Goal: Task Accomplishment & Management: Manage account settings

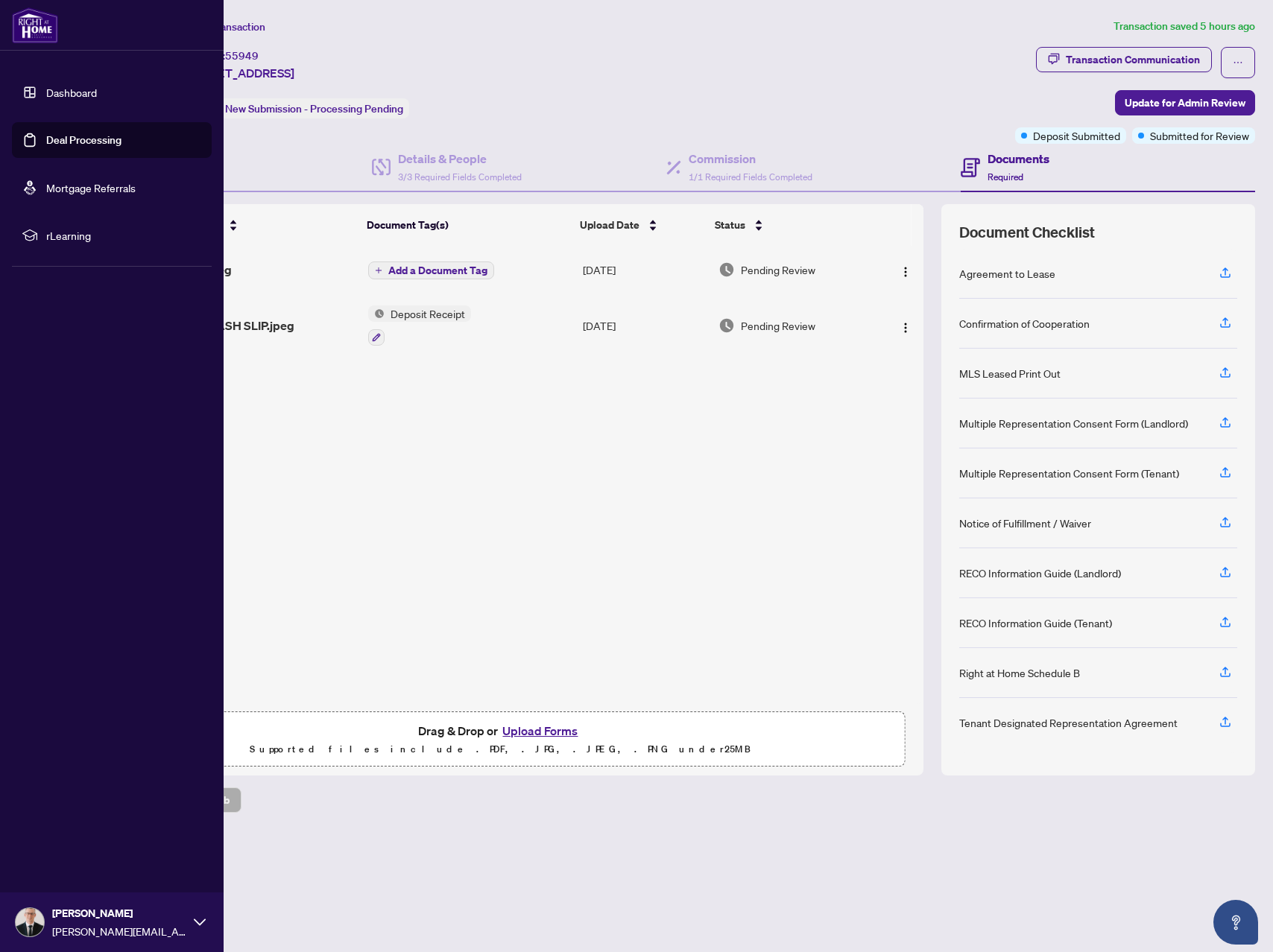
click at [46, 140] on link "Deal Processing" at bounding box center [84, 139] width 76 height 13
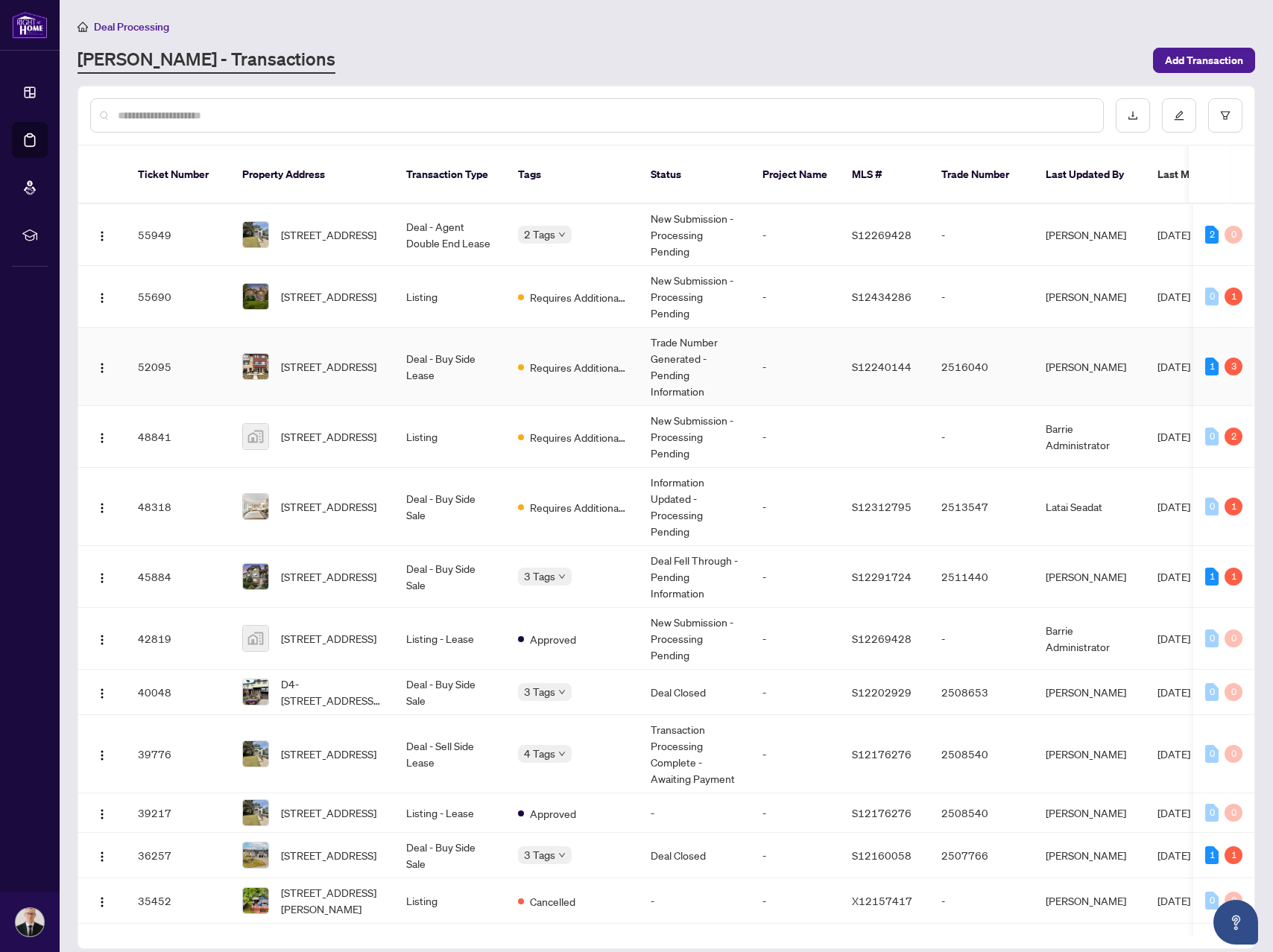
click at [812, 366] on td "-" at bounding box center [795, 367] width 89 height 79
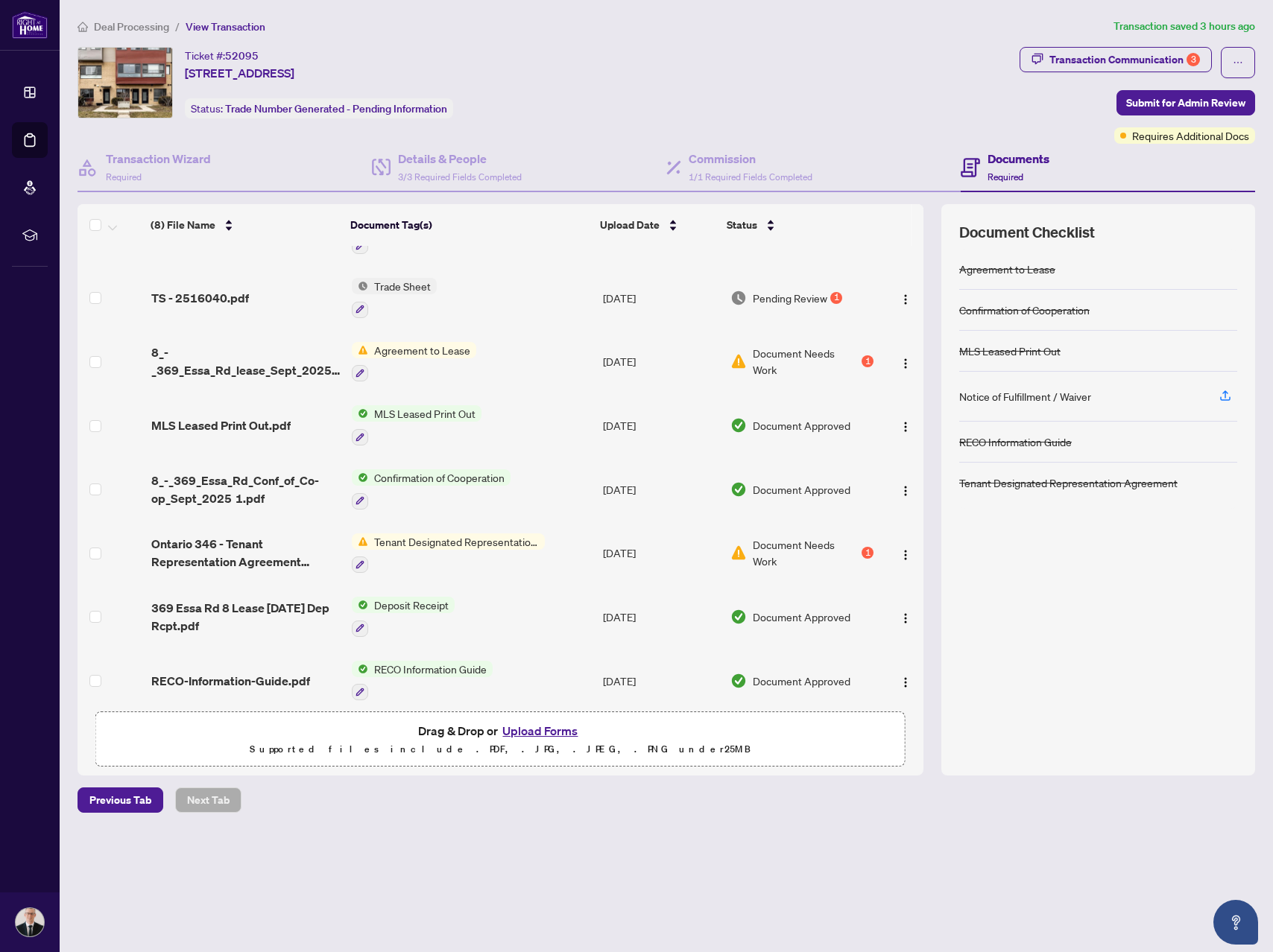
scroll to position [49, 0]
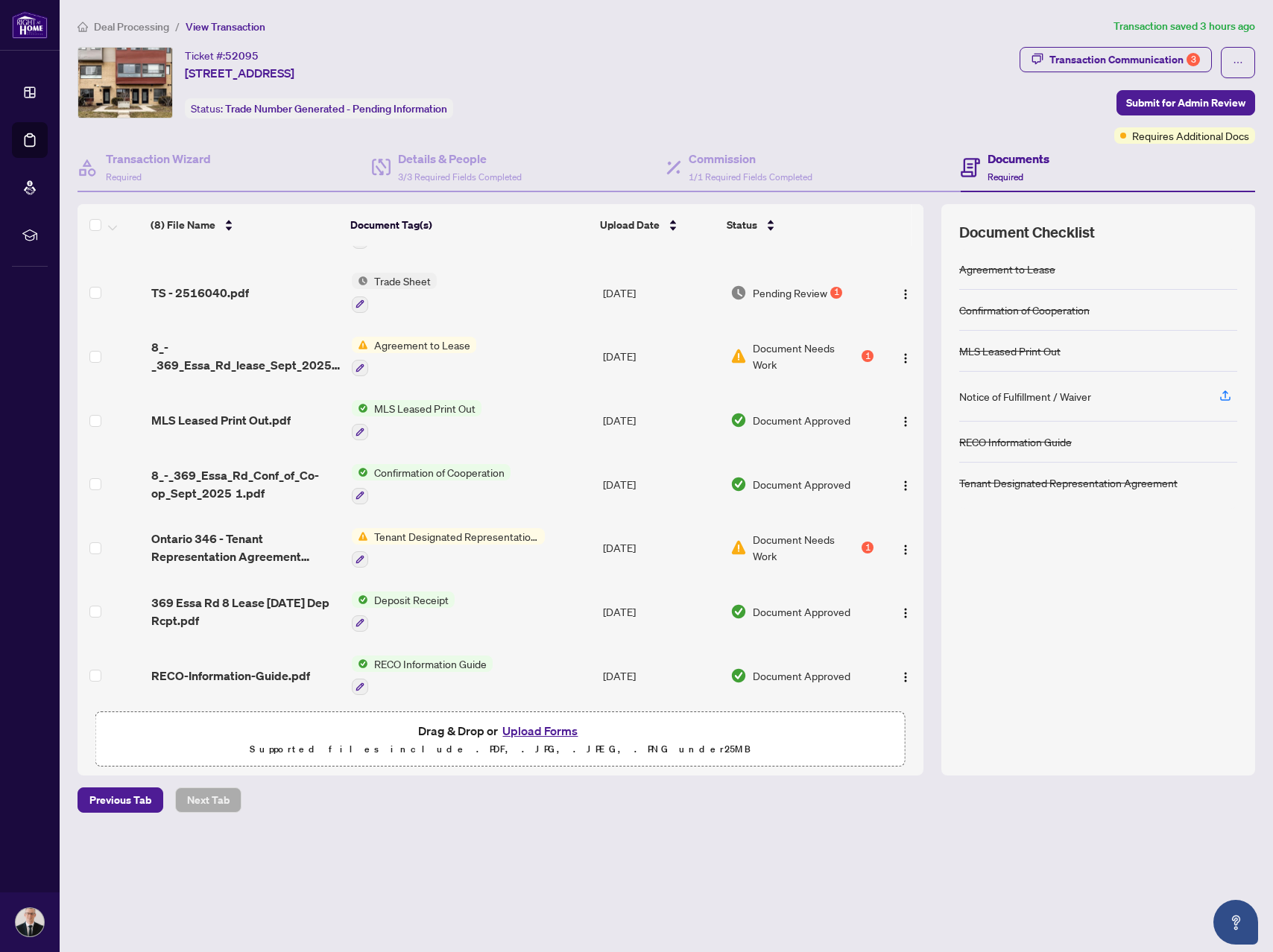
click at [506, 531] on span "Tenant Designated Representation Agreement" at bounding box center [456, 536] width 176 height 16
click at [623, 537] on td "[DATE]" at bounding box center [660, 548] width 127 height 64
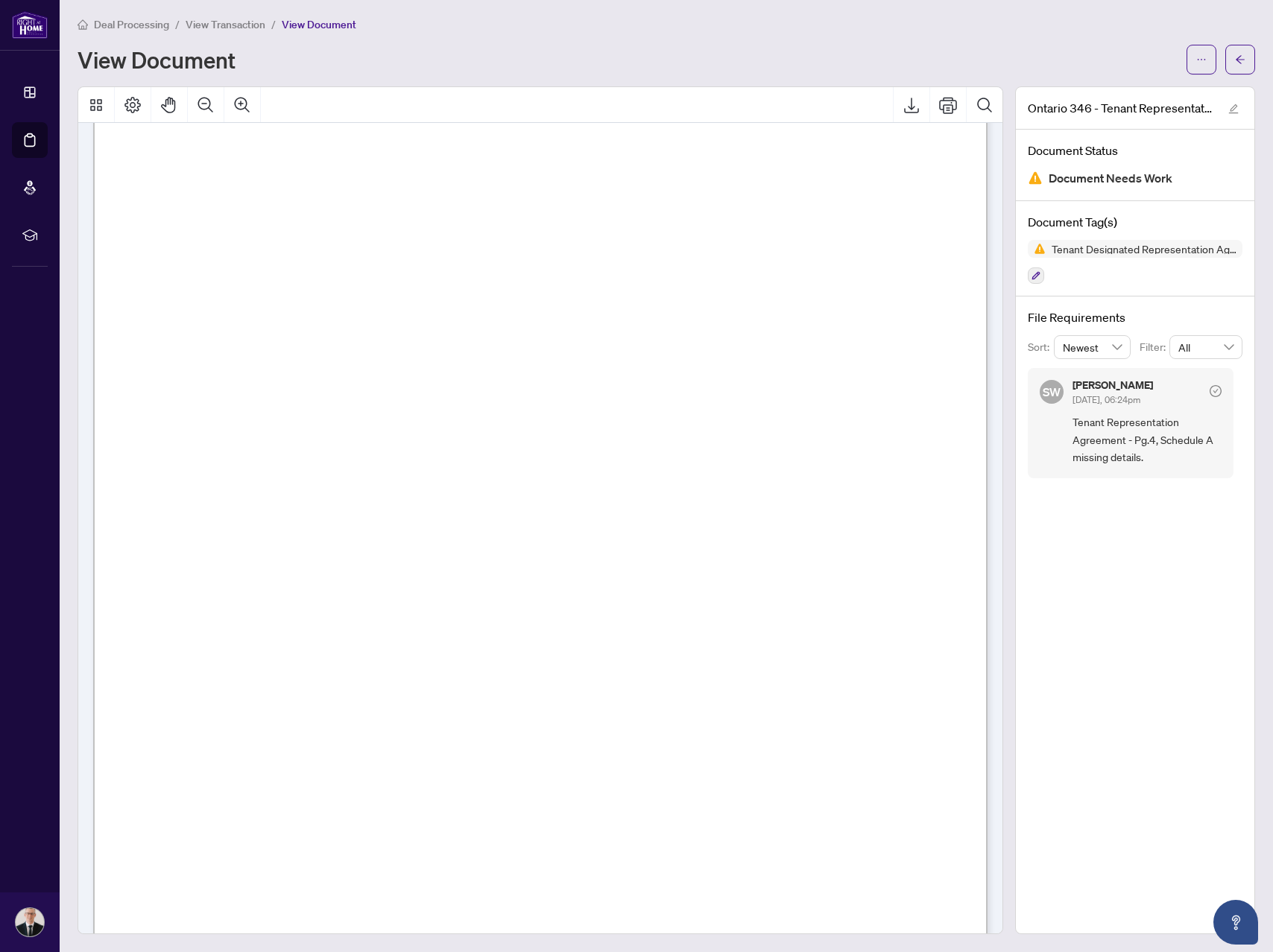
scroll to position [3934, 0]
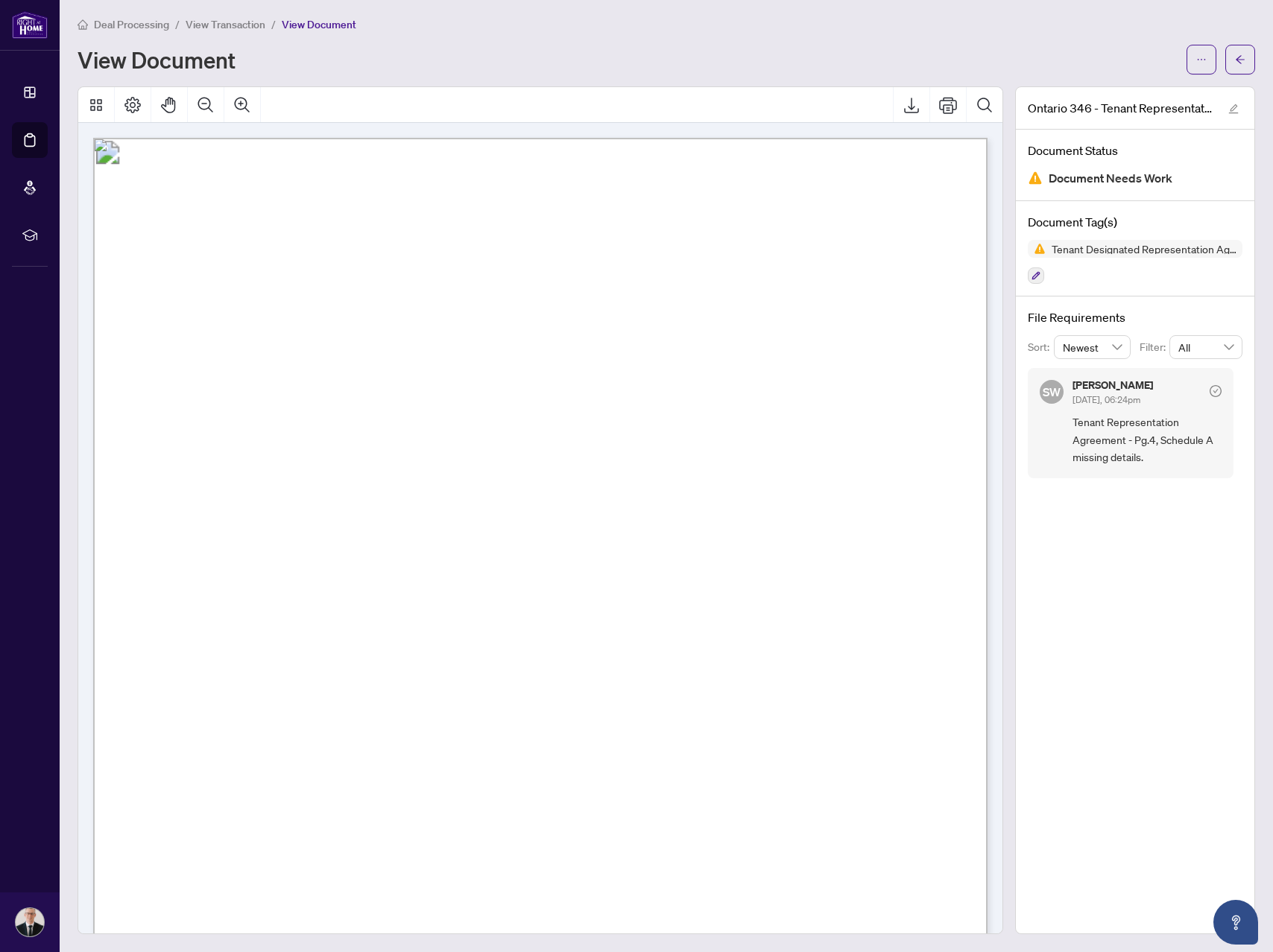
scroll to position [0, 0]
click at [1244, 73] on button "button" at bounding box center [1240, 62] width 30 height 30
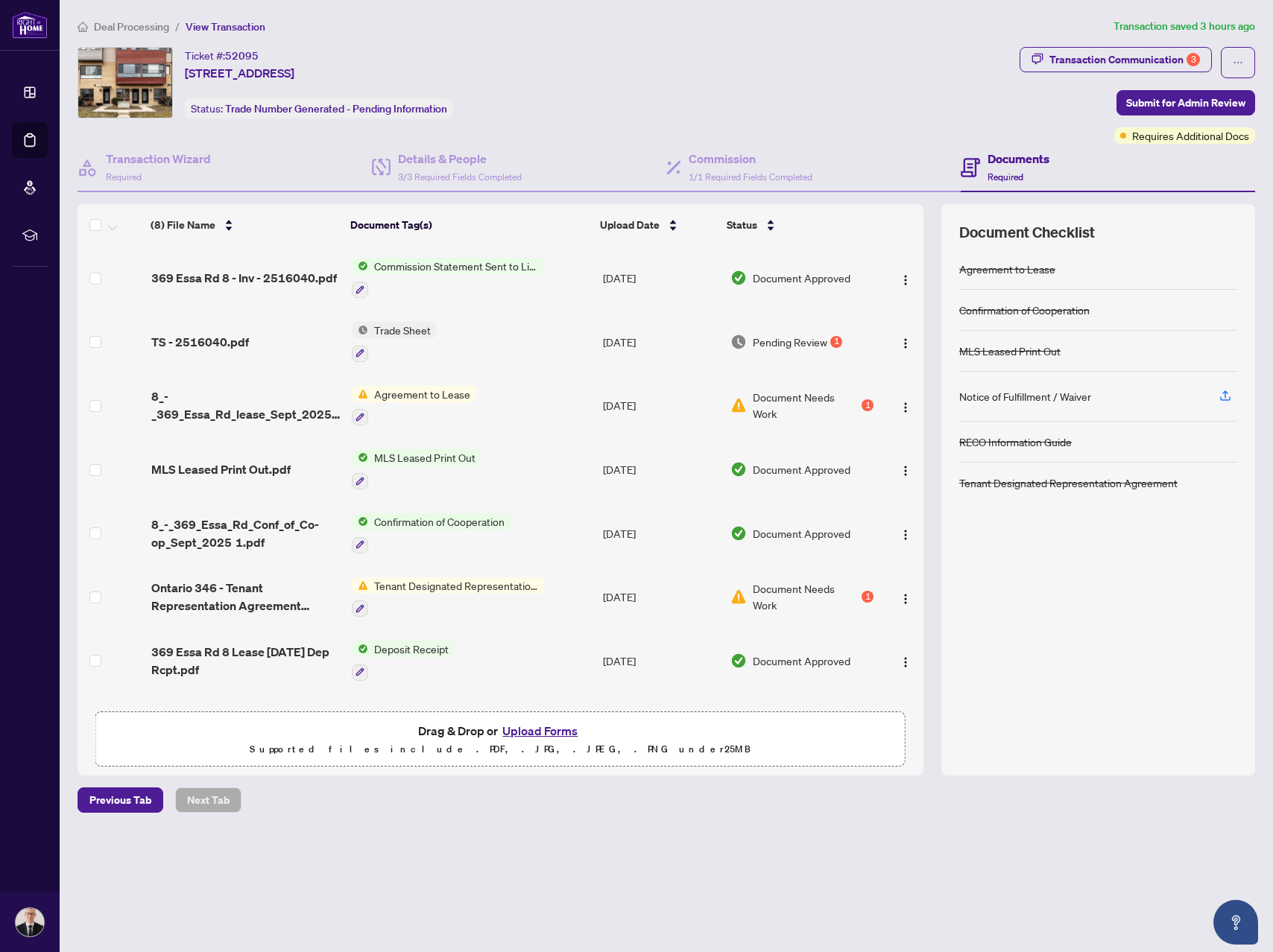
click at [570, 405] on td "Agreement to Lease" at bounding box center [472, 406] width 251 height 64
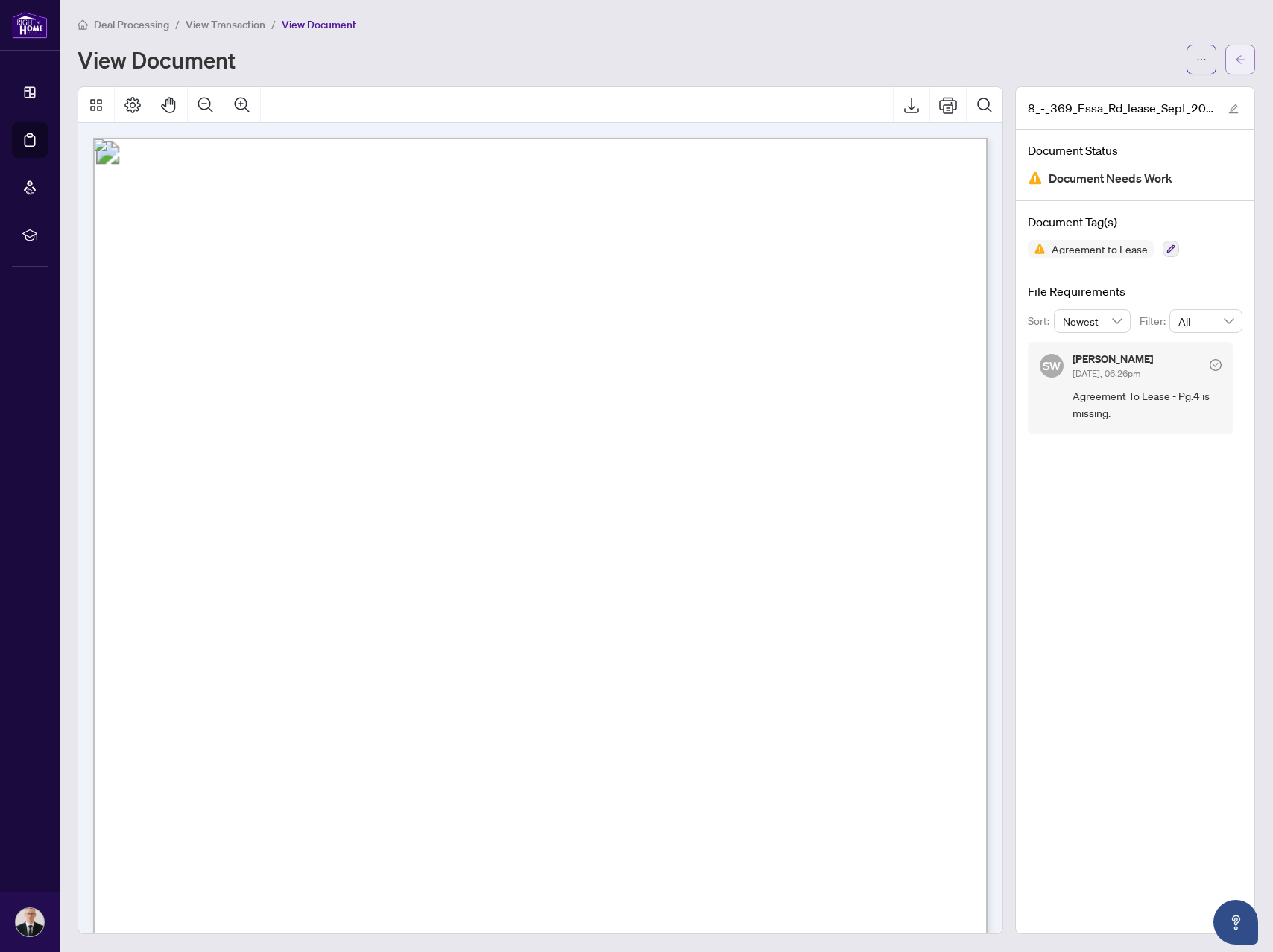
click at [1235, 62] on icon "arrow-left" at bounding box center [1241, 60] width 11 height 11
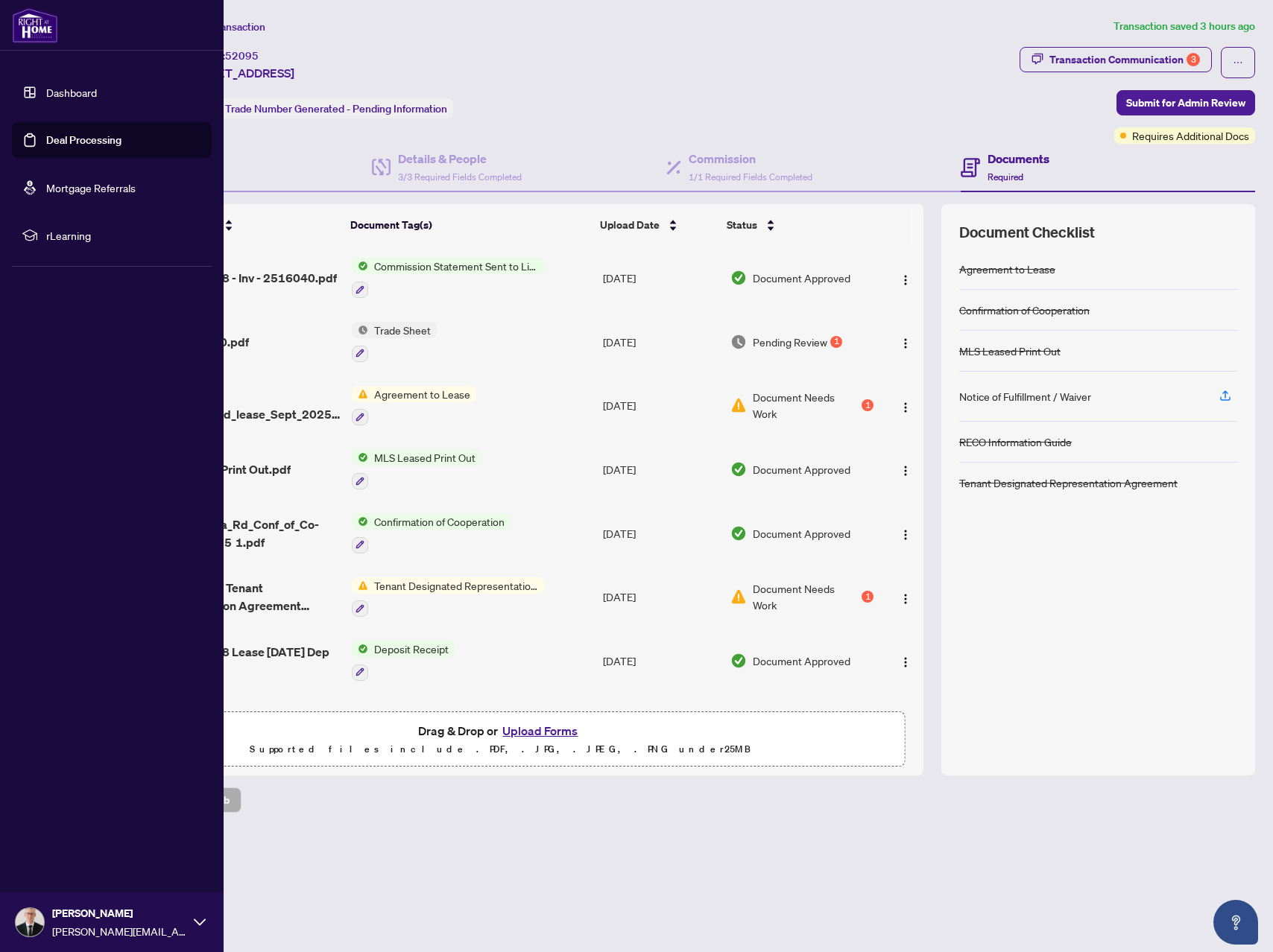
click at [46, 146] on link "Deal Processing" at bounding box center [84, 139] width 76 height 13
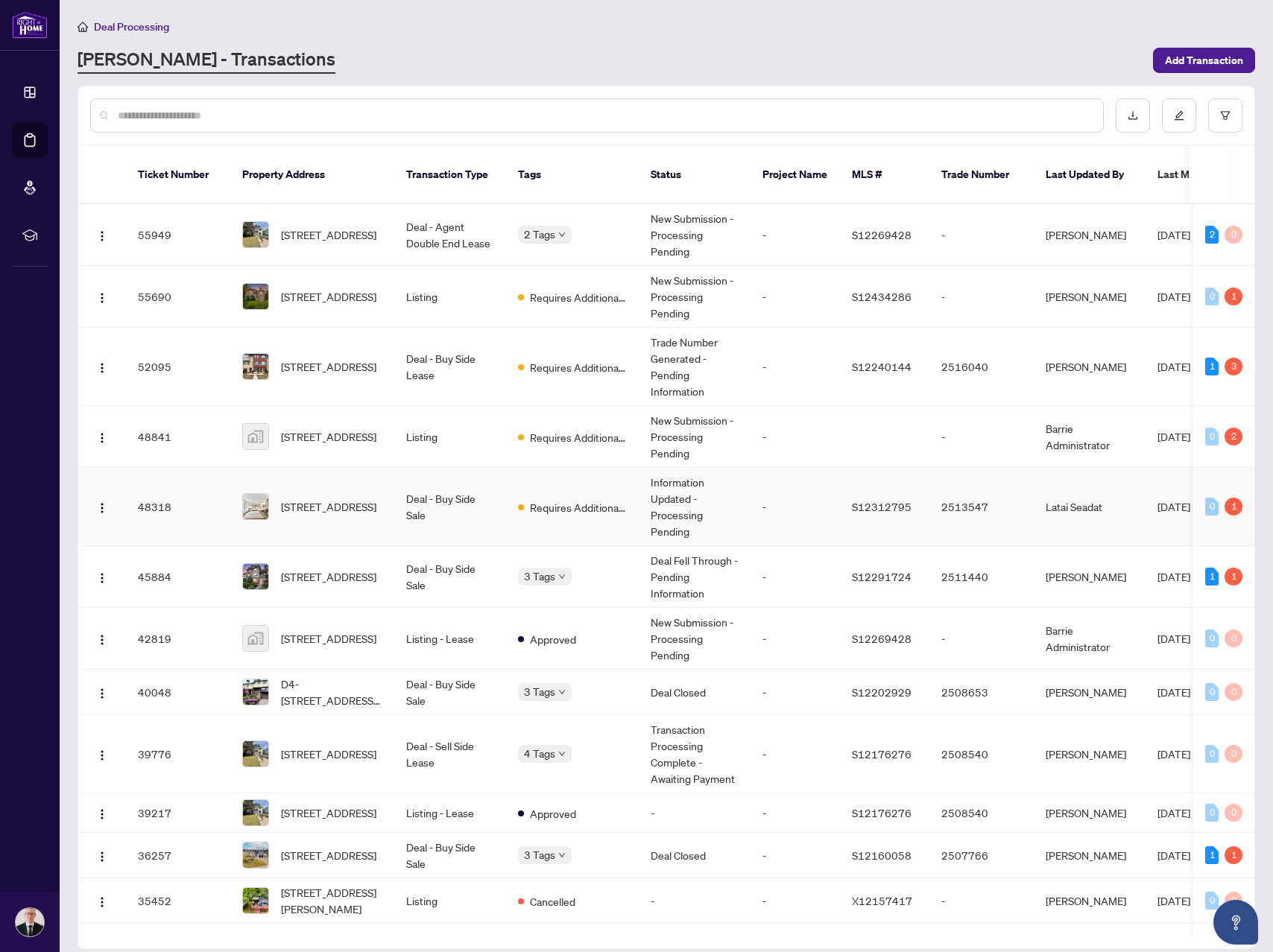
click at [496, 512] on td "Deal - Buy Side Sale" at bounding box center [450, 507] width 112 height 79
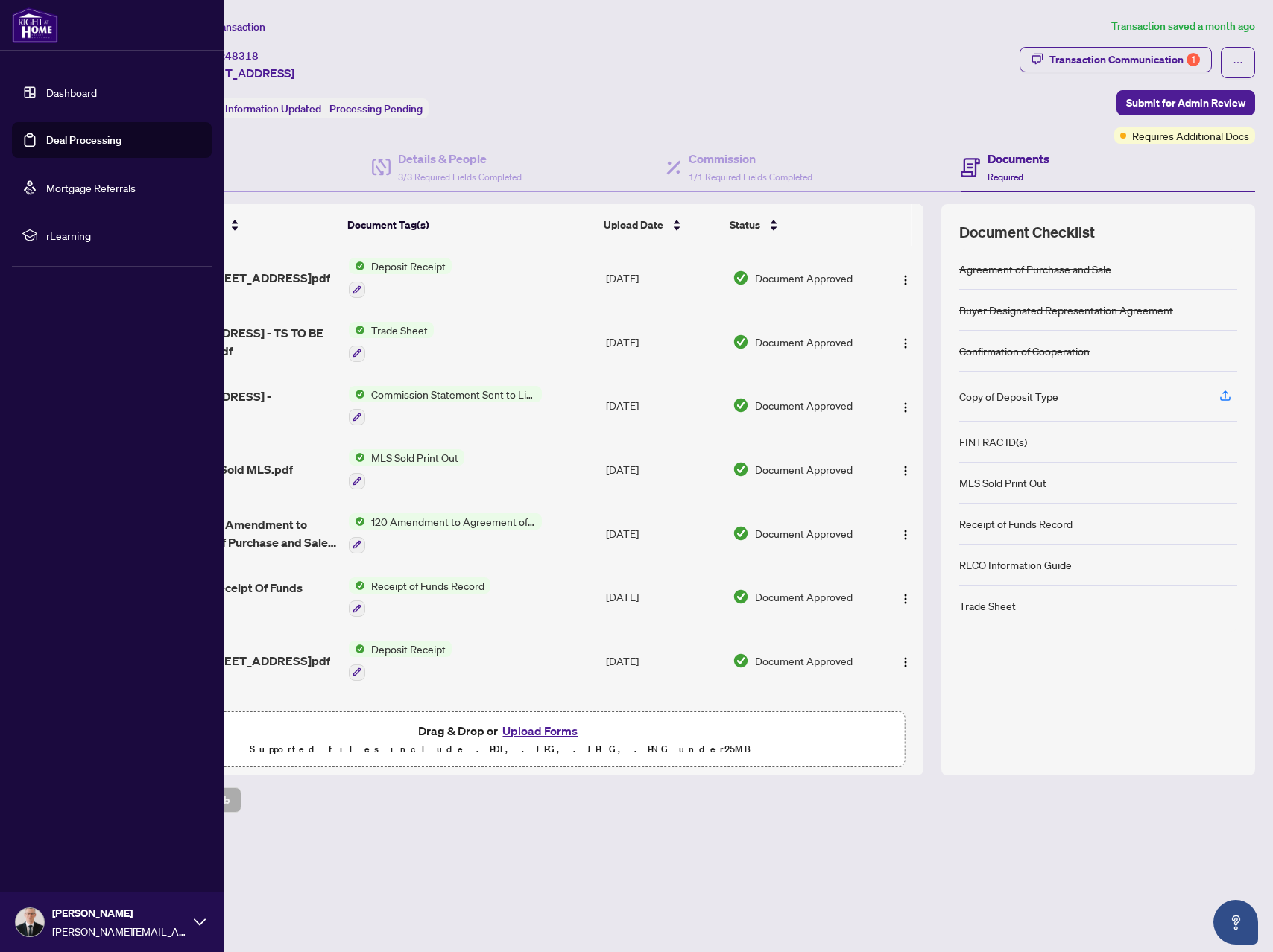
click at [46, 136] on link "Deal Processing" at bounding box center [84, 139] width 76 height 13
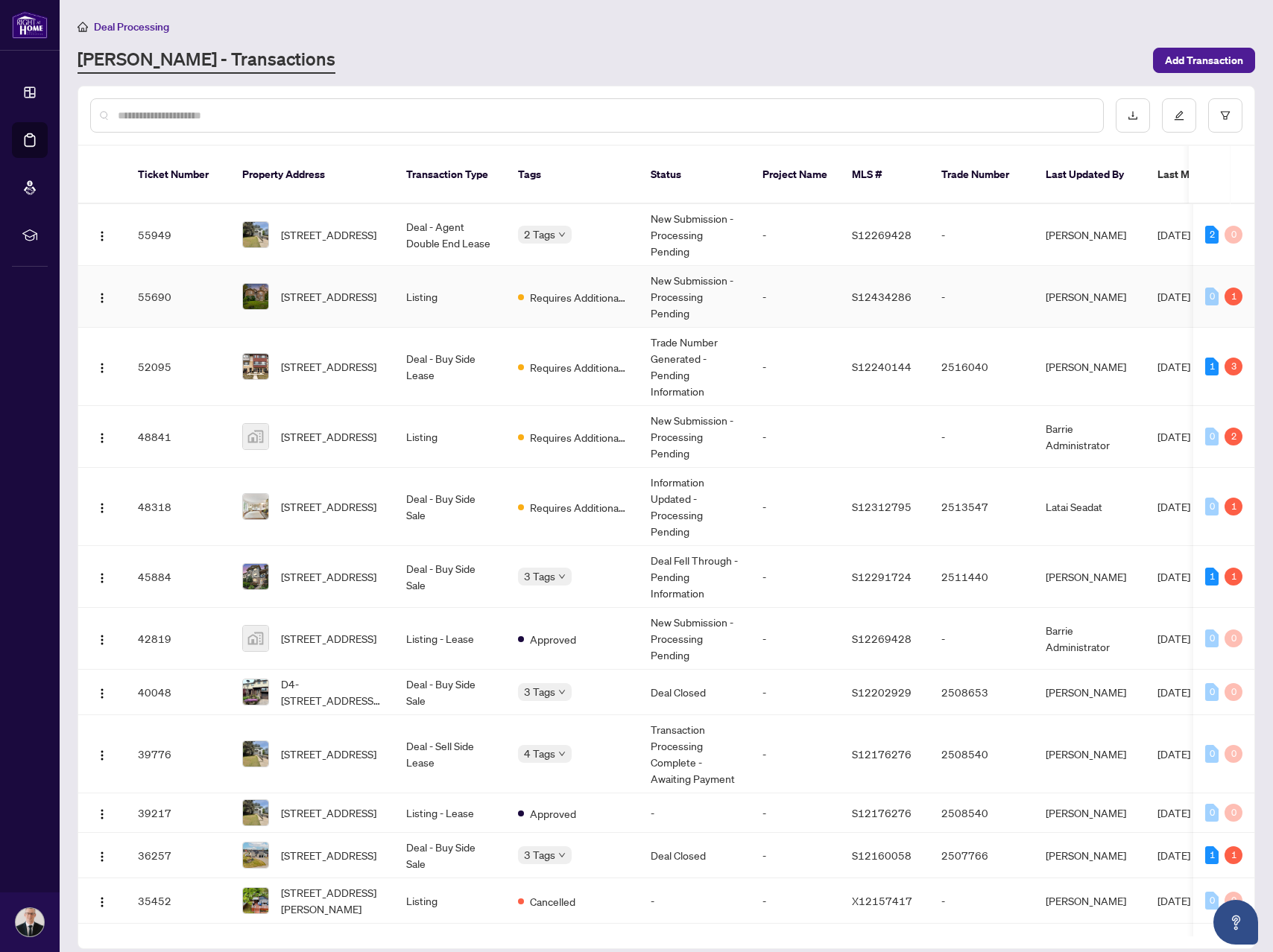
click at [503, 303] on td "Listing" at bounding box center [450, 297] width 112 height 62
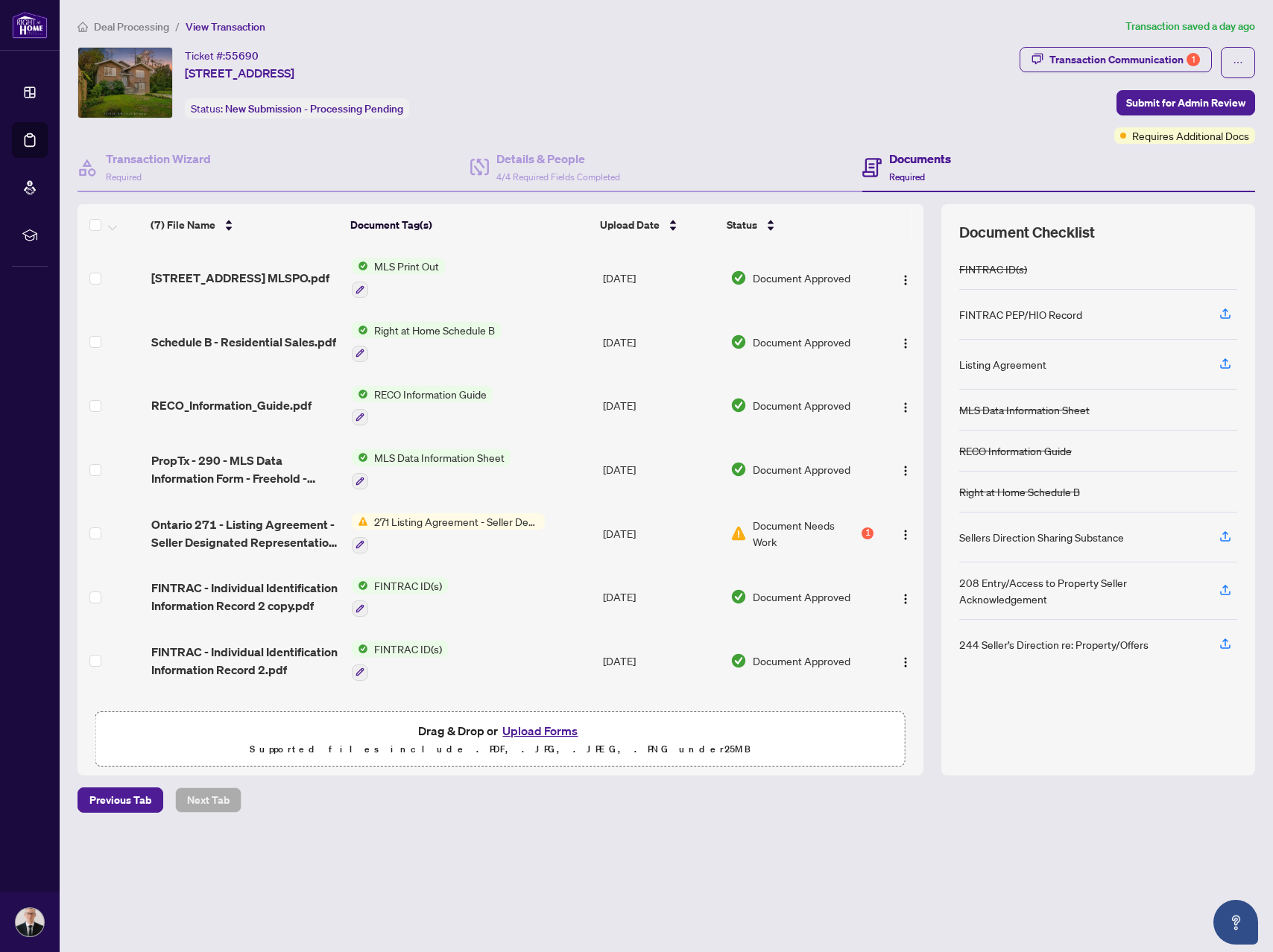
click at [512, 513] on span "271 Listing Agreement - Seller Designated Representation Agreement Authority to…" at bounding box center [456, 521] width 176 height 16
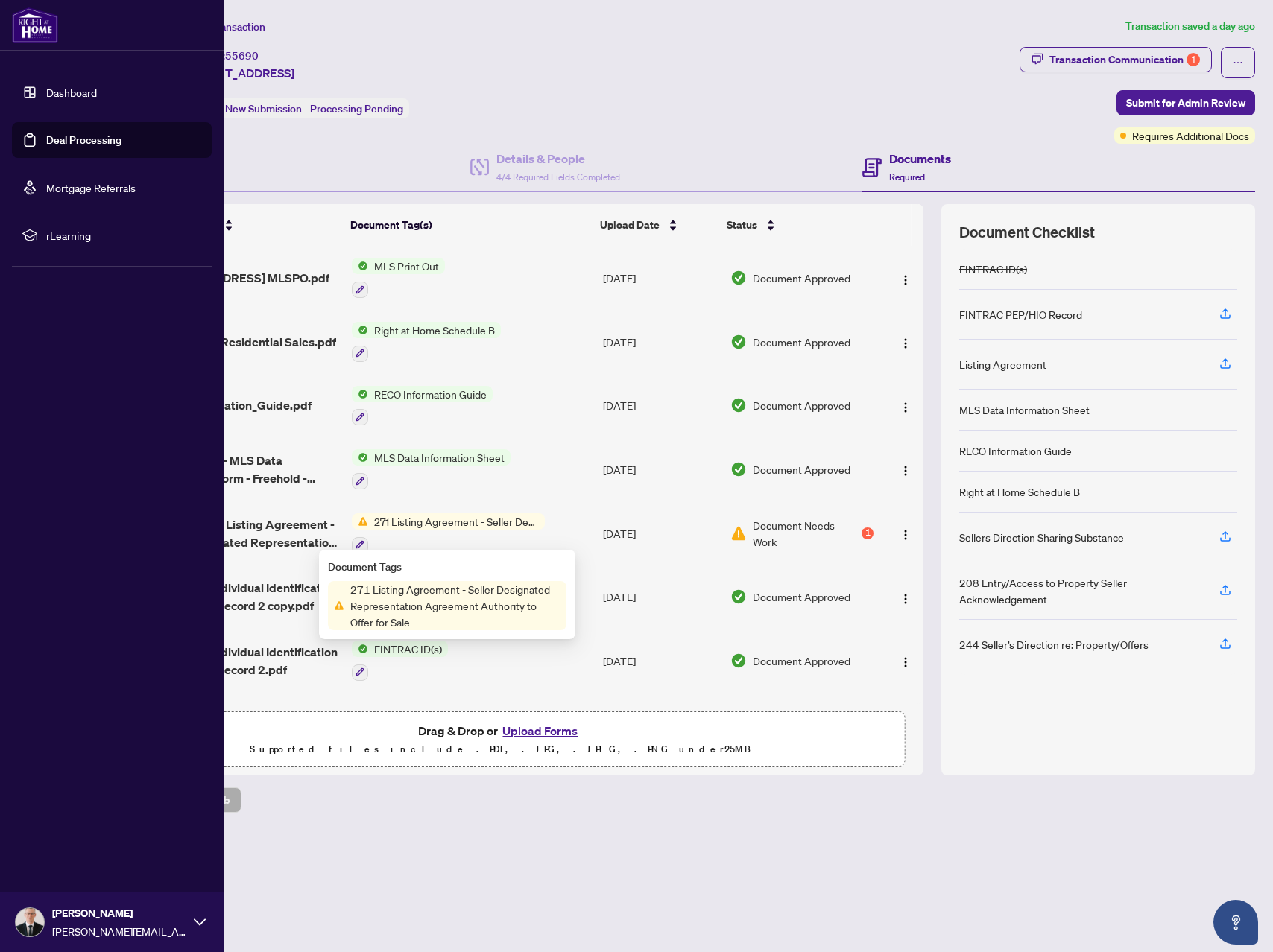
click at [46, 143] on link "Deal Processing" at bounding box center [84, 139] width 76 height 13
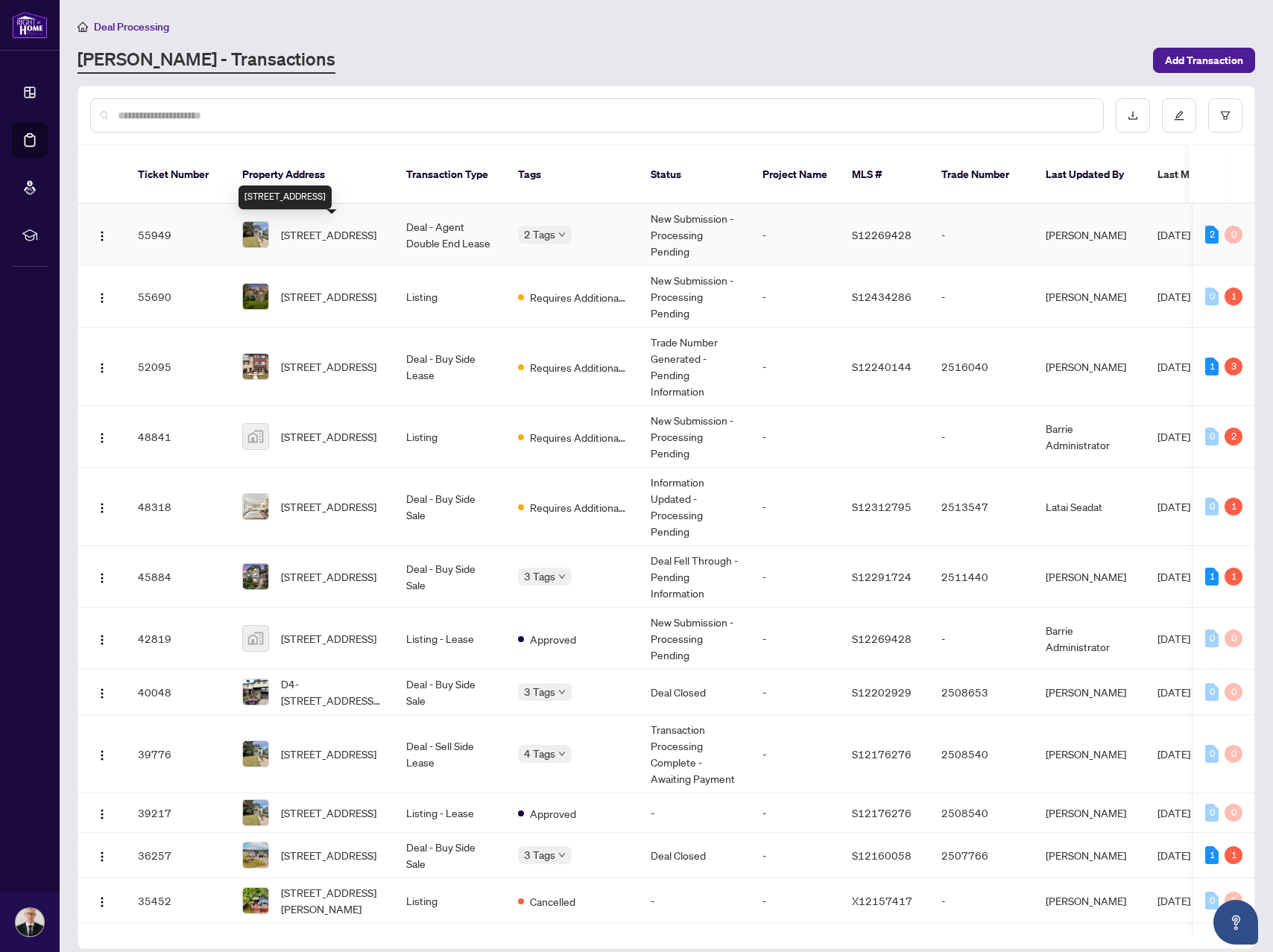
click at [376, 236] on span "[STREET_ADDRESS]" at bounding box center [329, 234] width 96 height 16
